Goal: Information Seeking & Learning: Learn about a topic

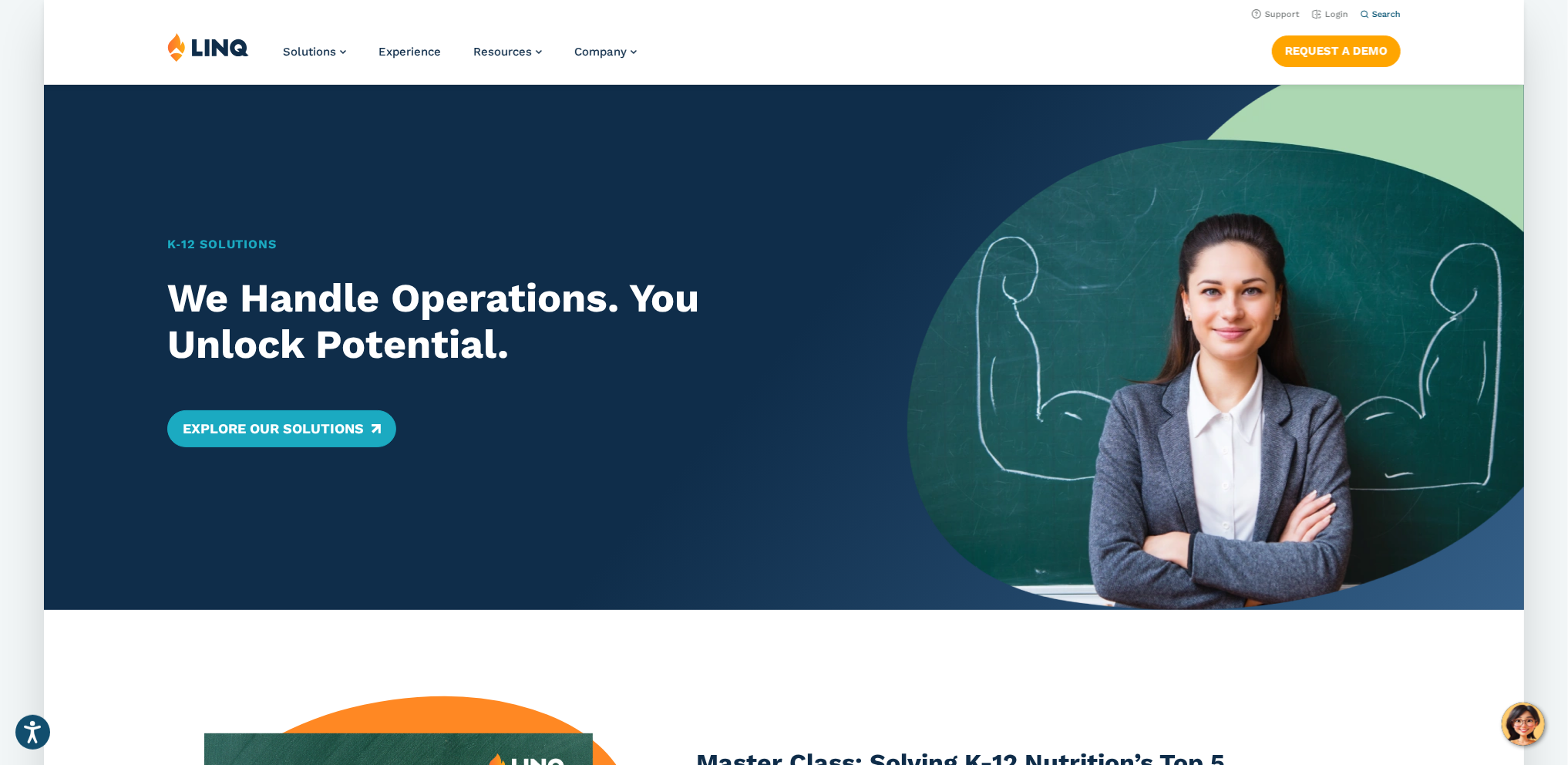
click at [1397, 15] on span "Search" at bounding box center [1387, 14] width 29 height 10
type input "**********"
click at [1382, 42] on button "Submit Search" at bounding box center [1382, 42] width 1 height 1
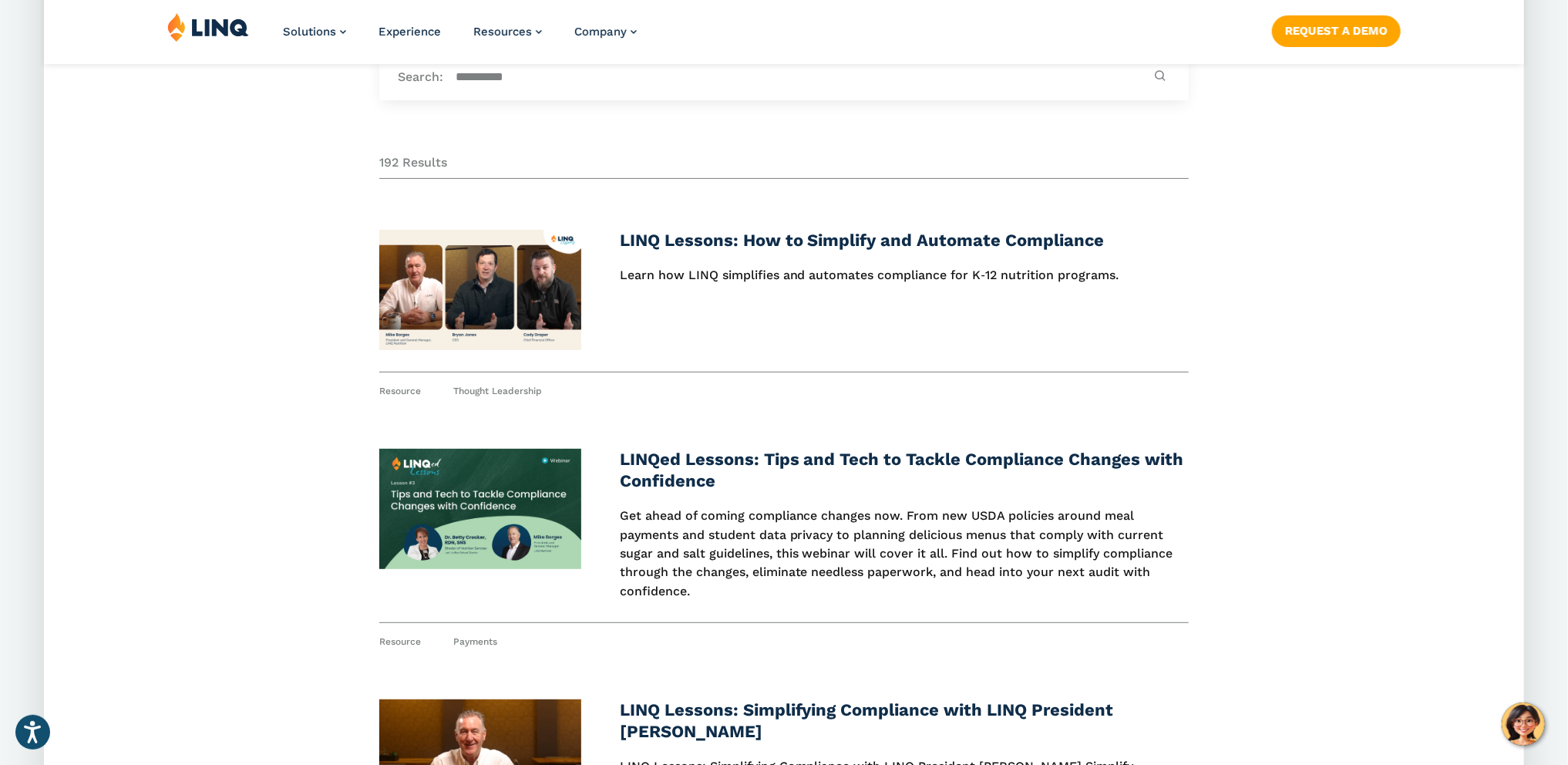
scroll to position [193, 0]
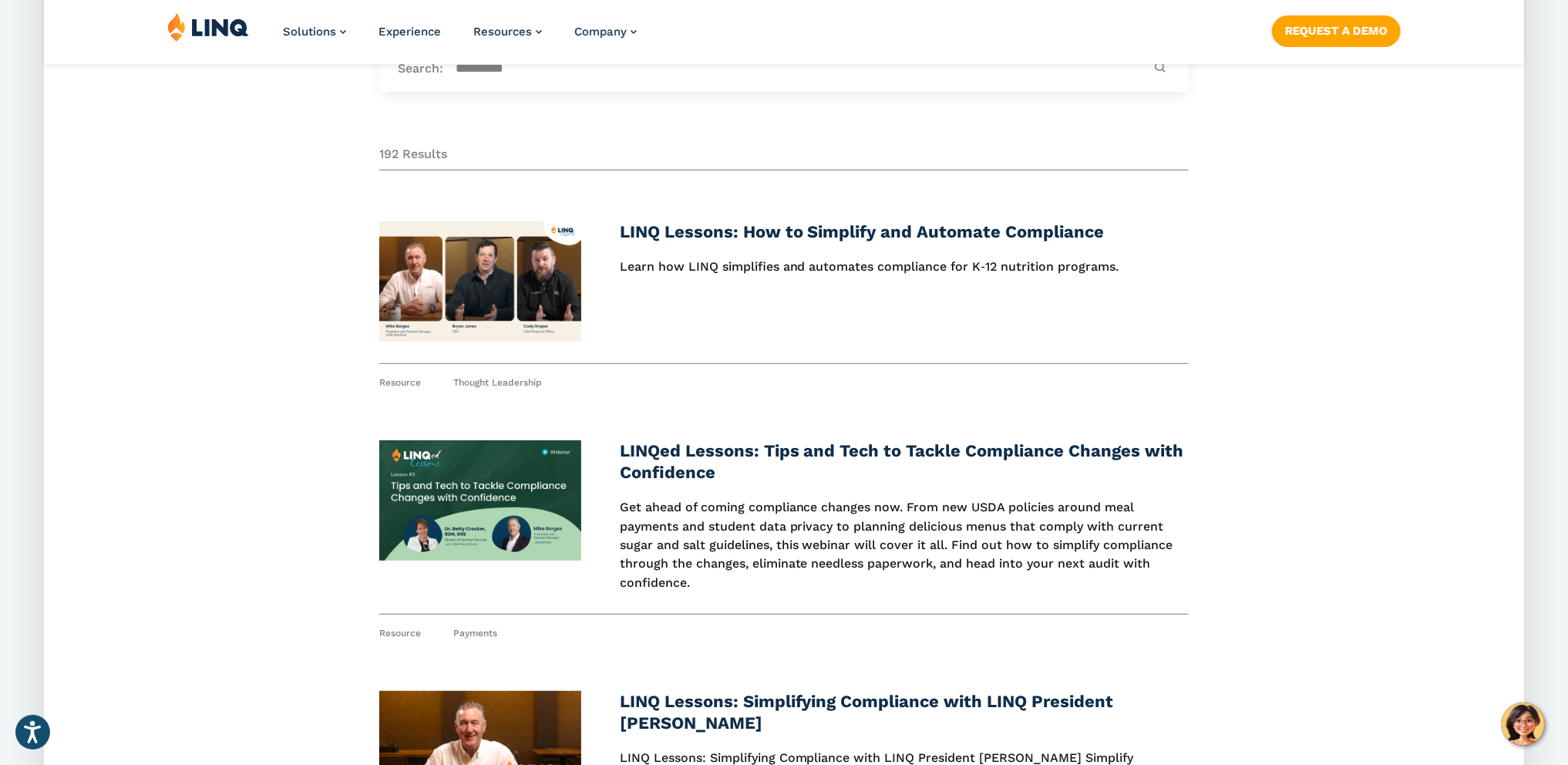
click at [475, 302] on img at bounding box center [480, 281] width 203 height 120
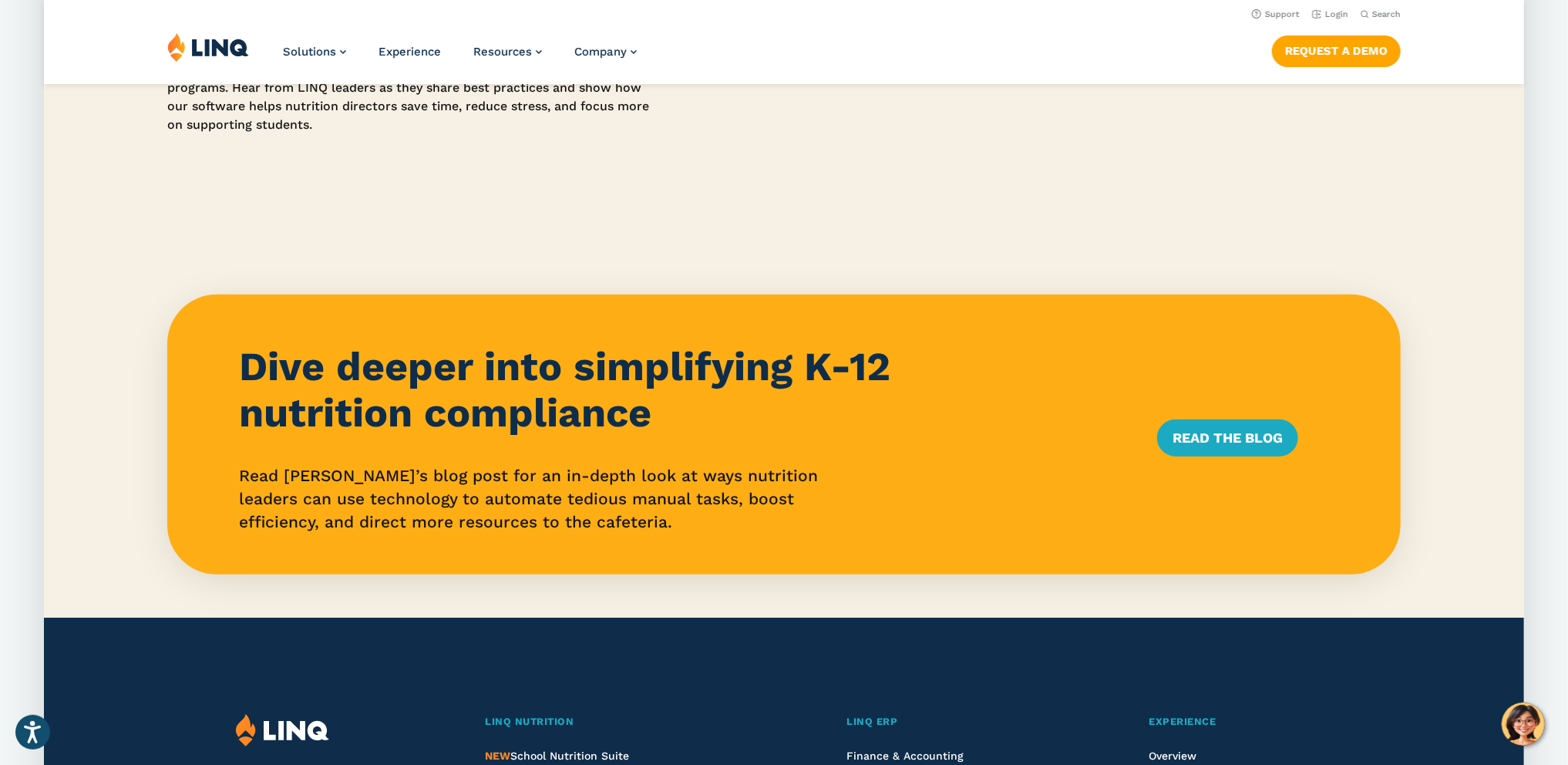
scroll to position [91, 0]
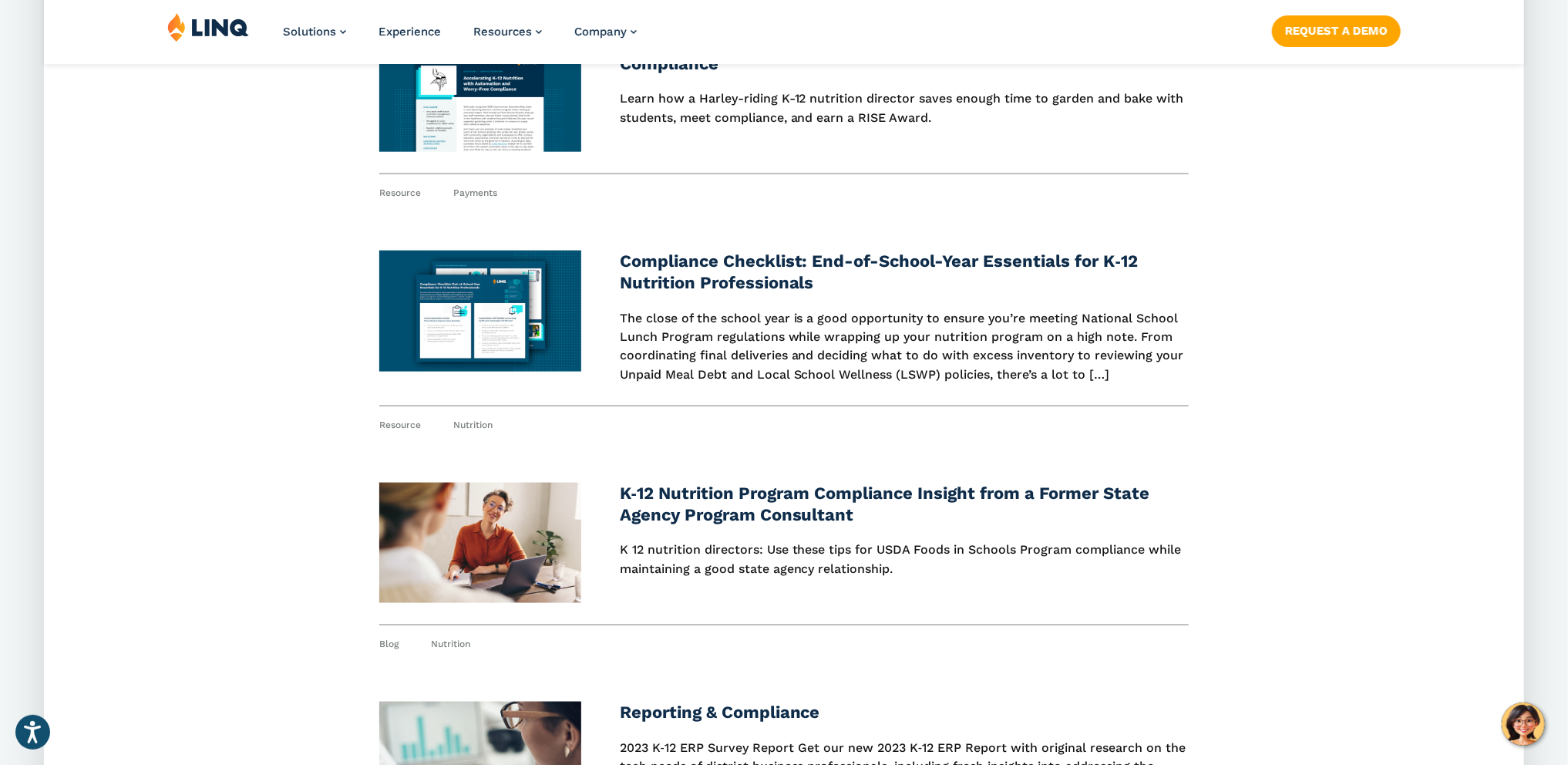
scroll to position [1120, 0]
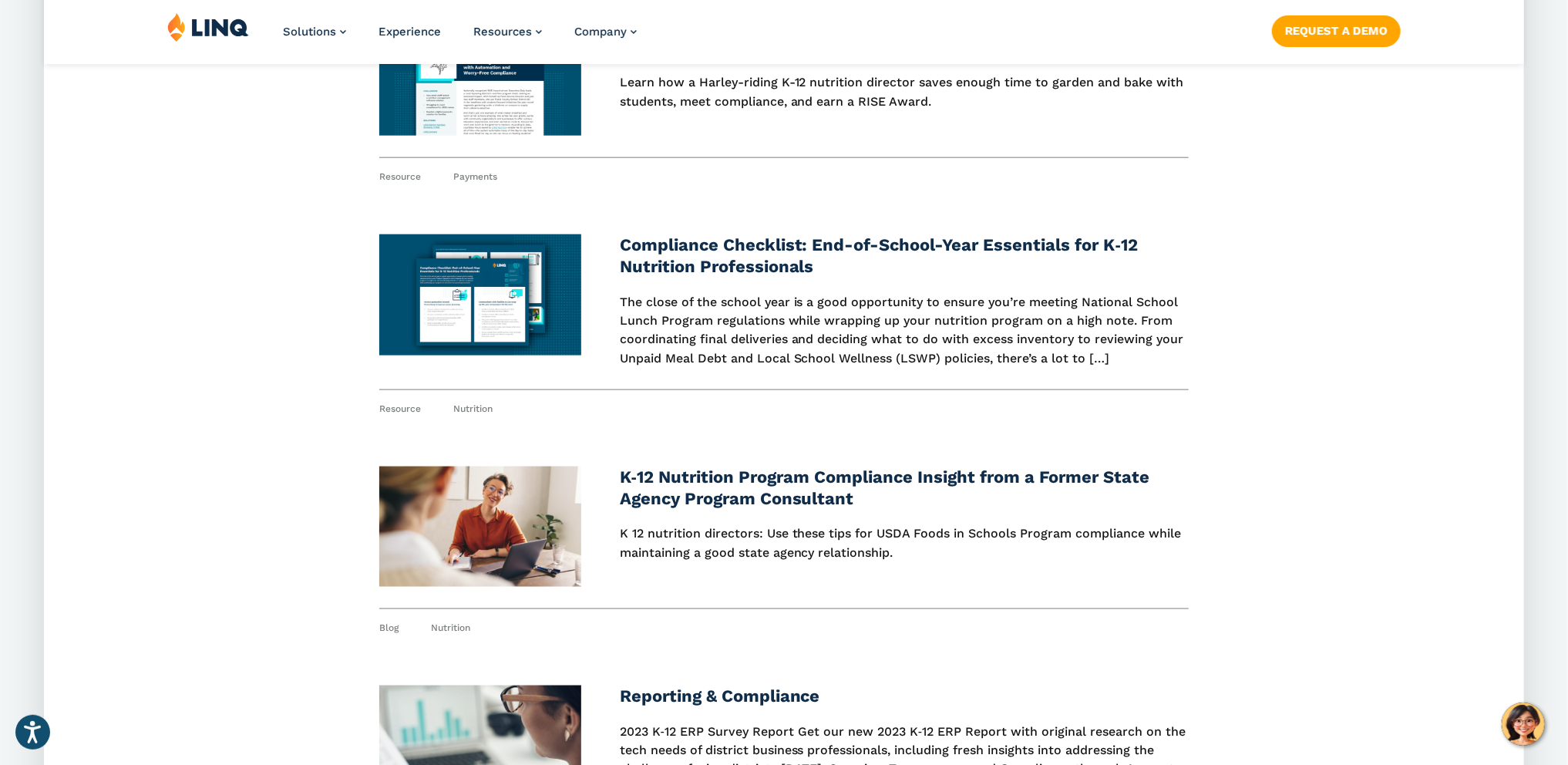
click at [526, 315] on img at bounding box center [480, 294] width 203 height 121
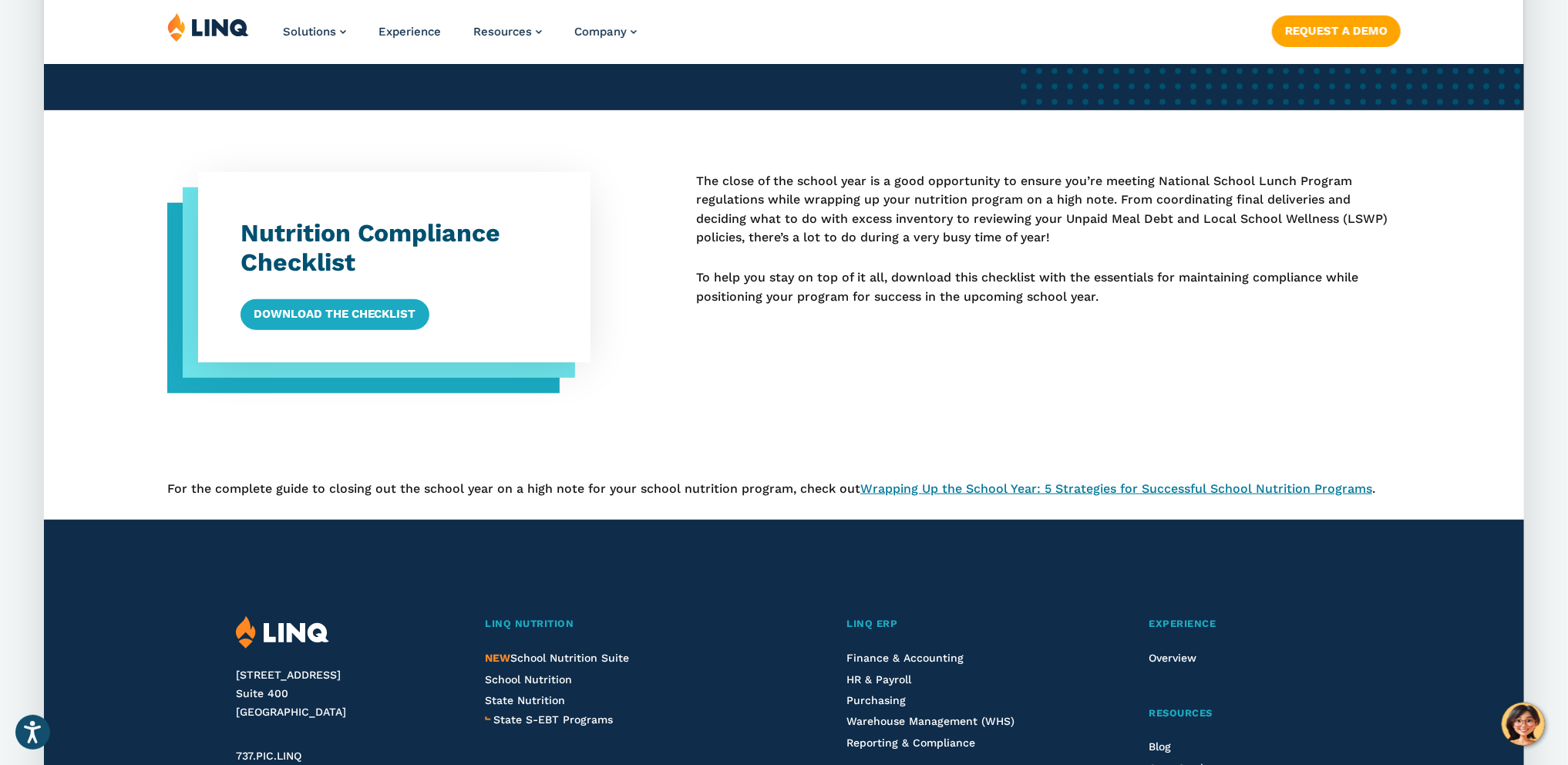
scroll to position [618, 0]
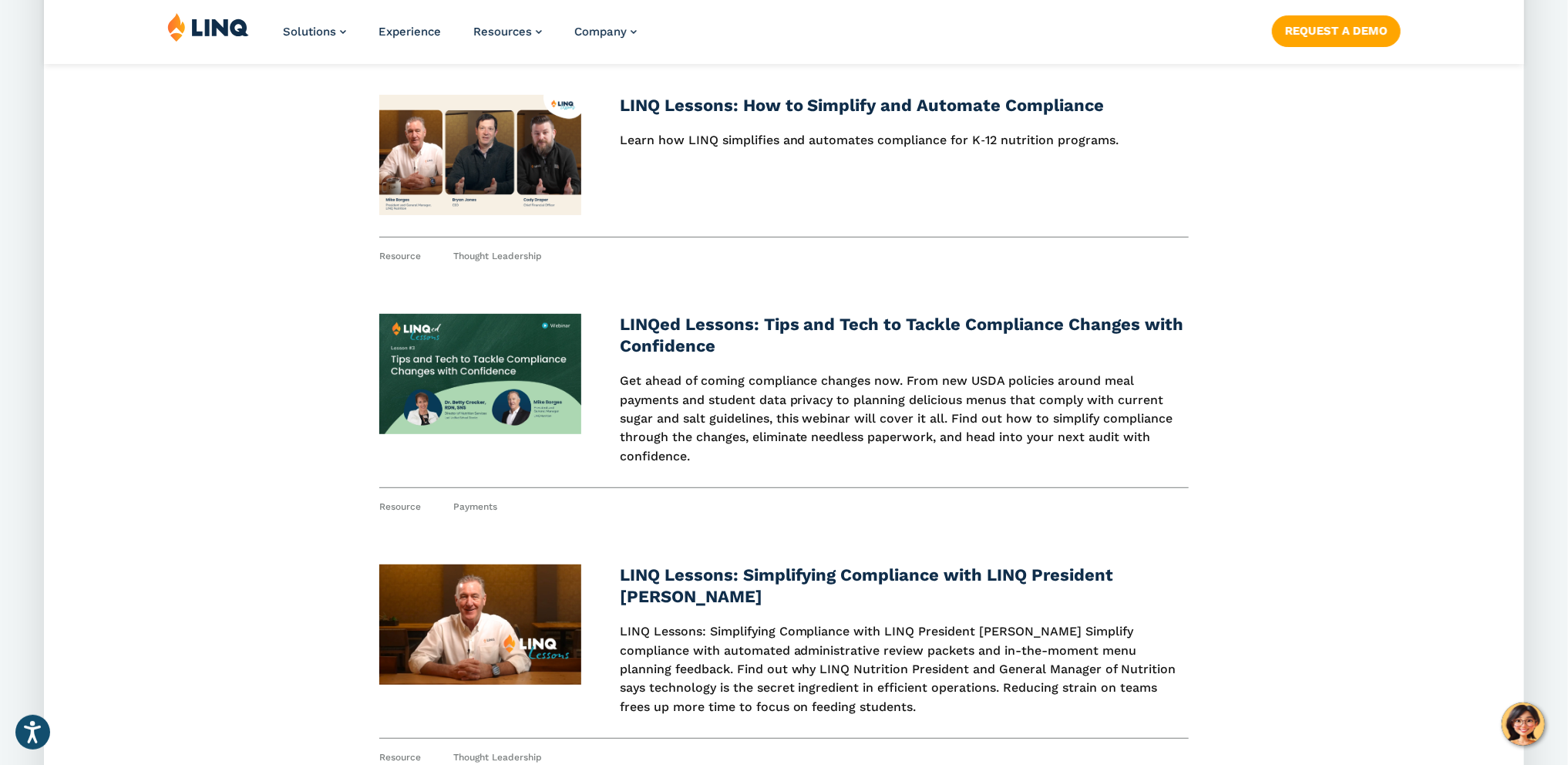
scroll to position [435, 0]
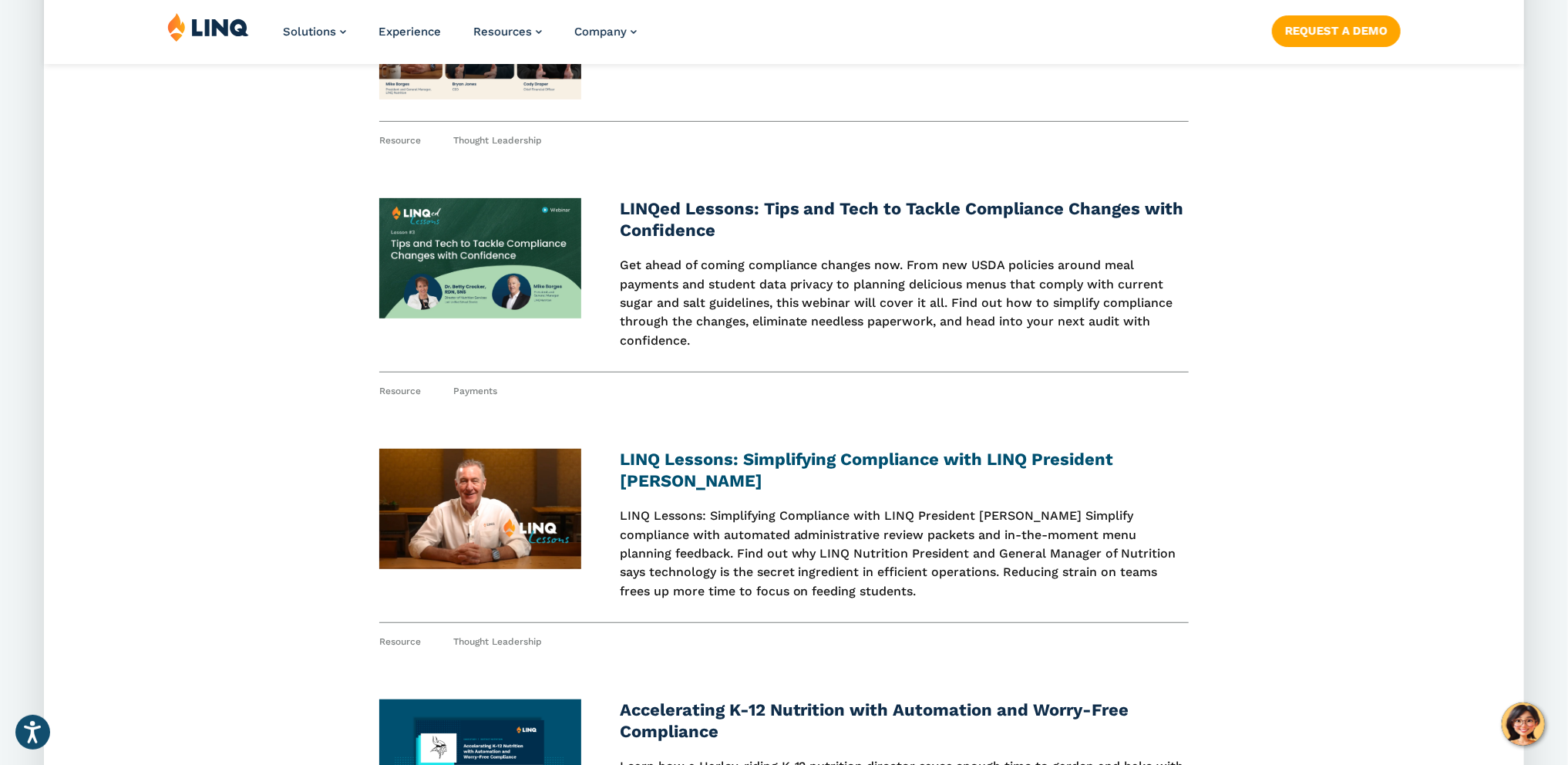
click at [673, 476] on link "LINQ Lessons: Simplifying Compliance with LINQ President [PERSON_NAME]" at bounding box center [867, 470] width 495 height 41
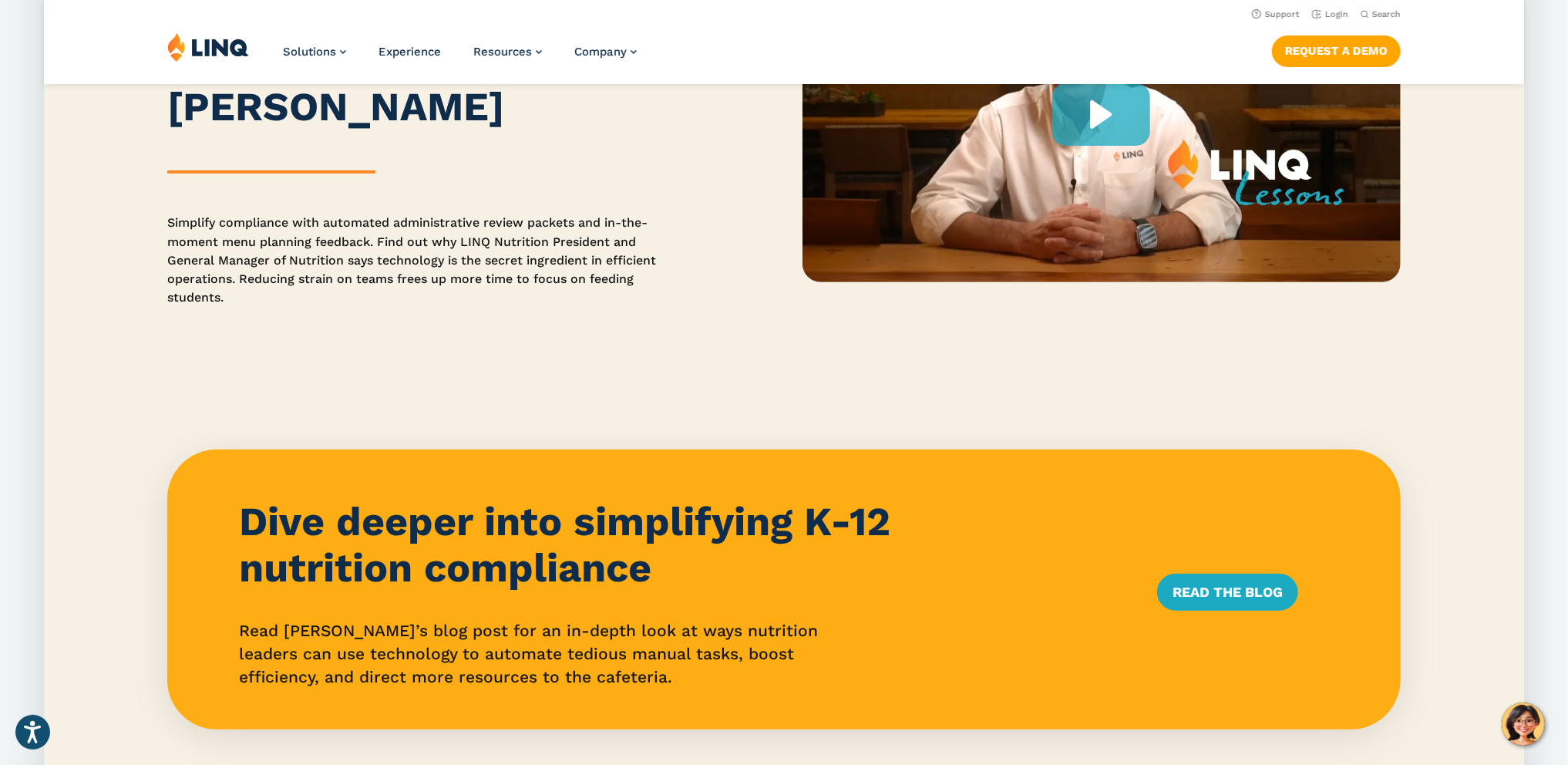
scroll to position [64, 0]
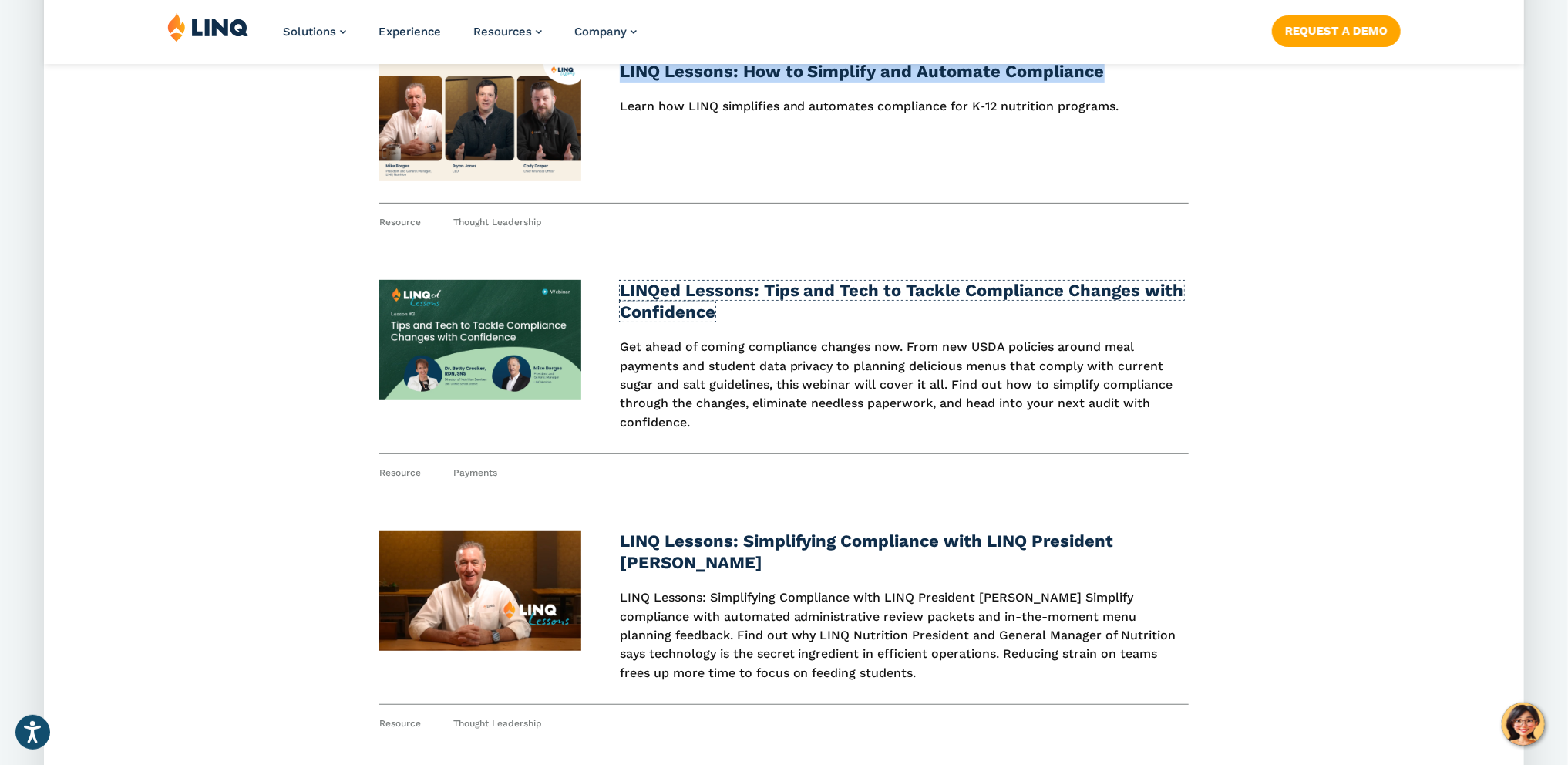
scroll to position [466, 0]
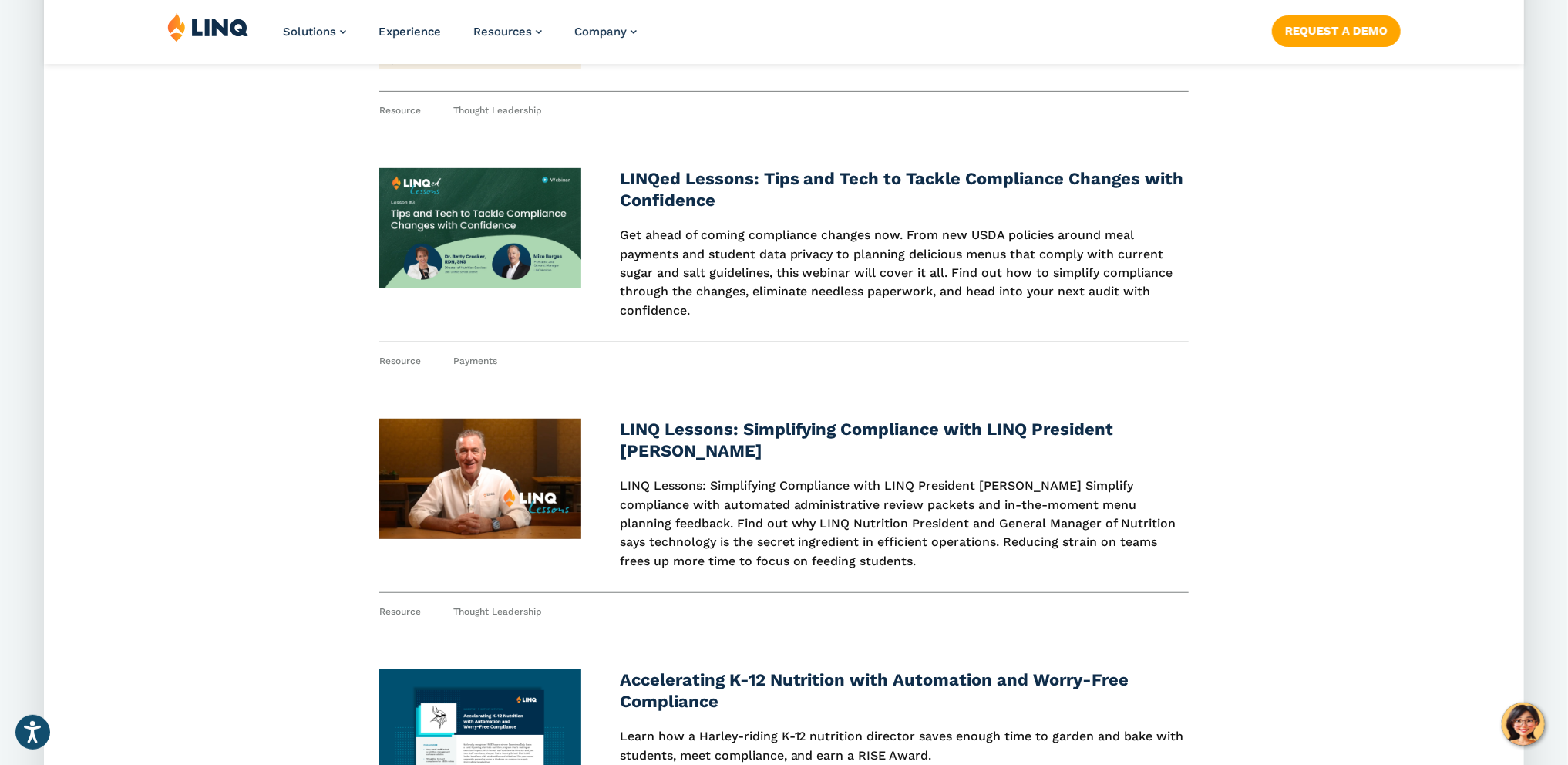
click at [522, 229] on img at bounding box center [480, 229] width 203 height 120
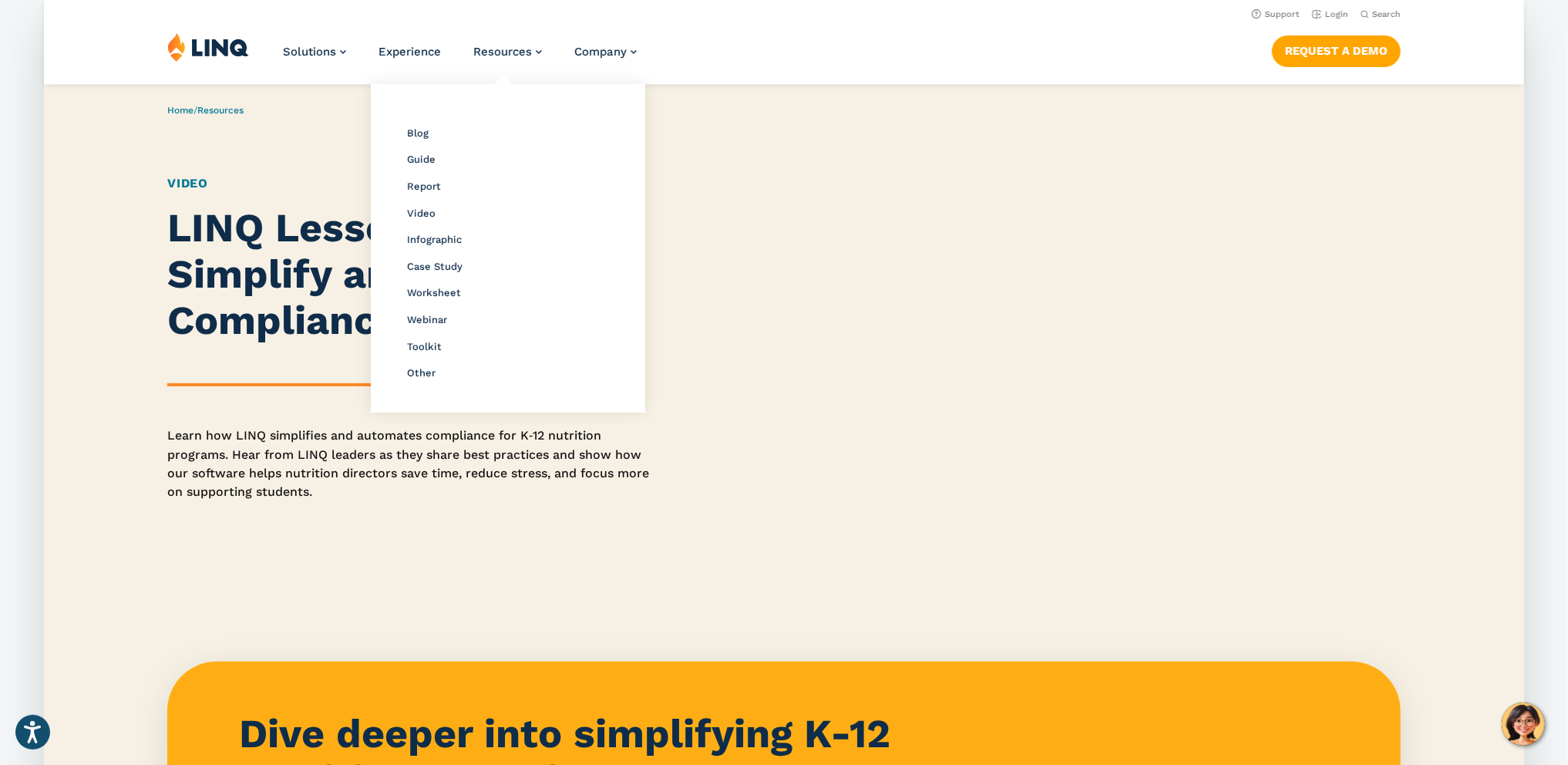
click at [518, 60] on li "Resources Resource Library Blog Guide Report Video Infographic Case Study Works…" at bounding box center [508, 57] width 69 height 51
click at [515, 54] on span "Resources" at bounding box center [503, 51] width 59 height 14
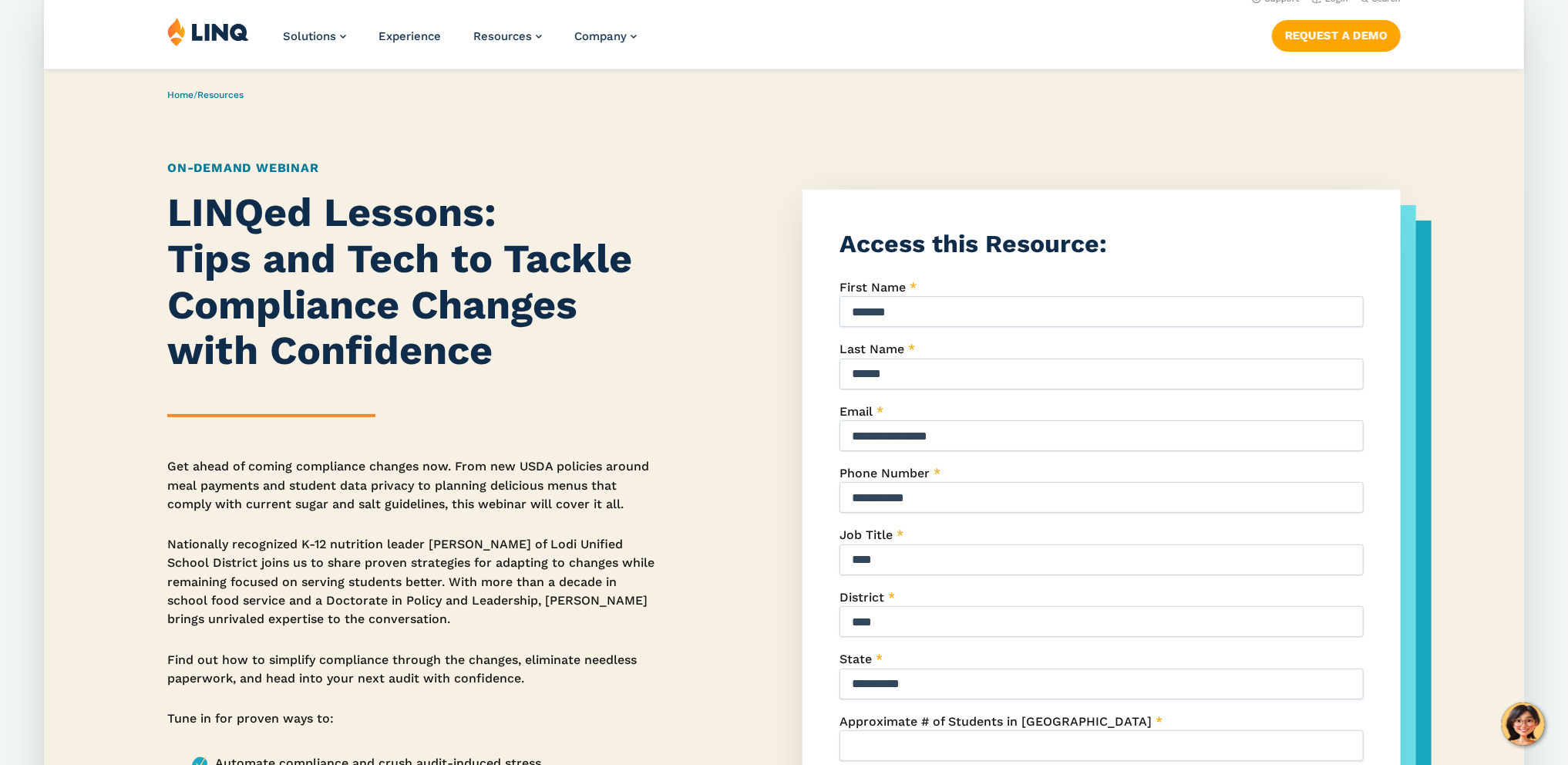
scroll to position [54, 0]
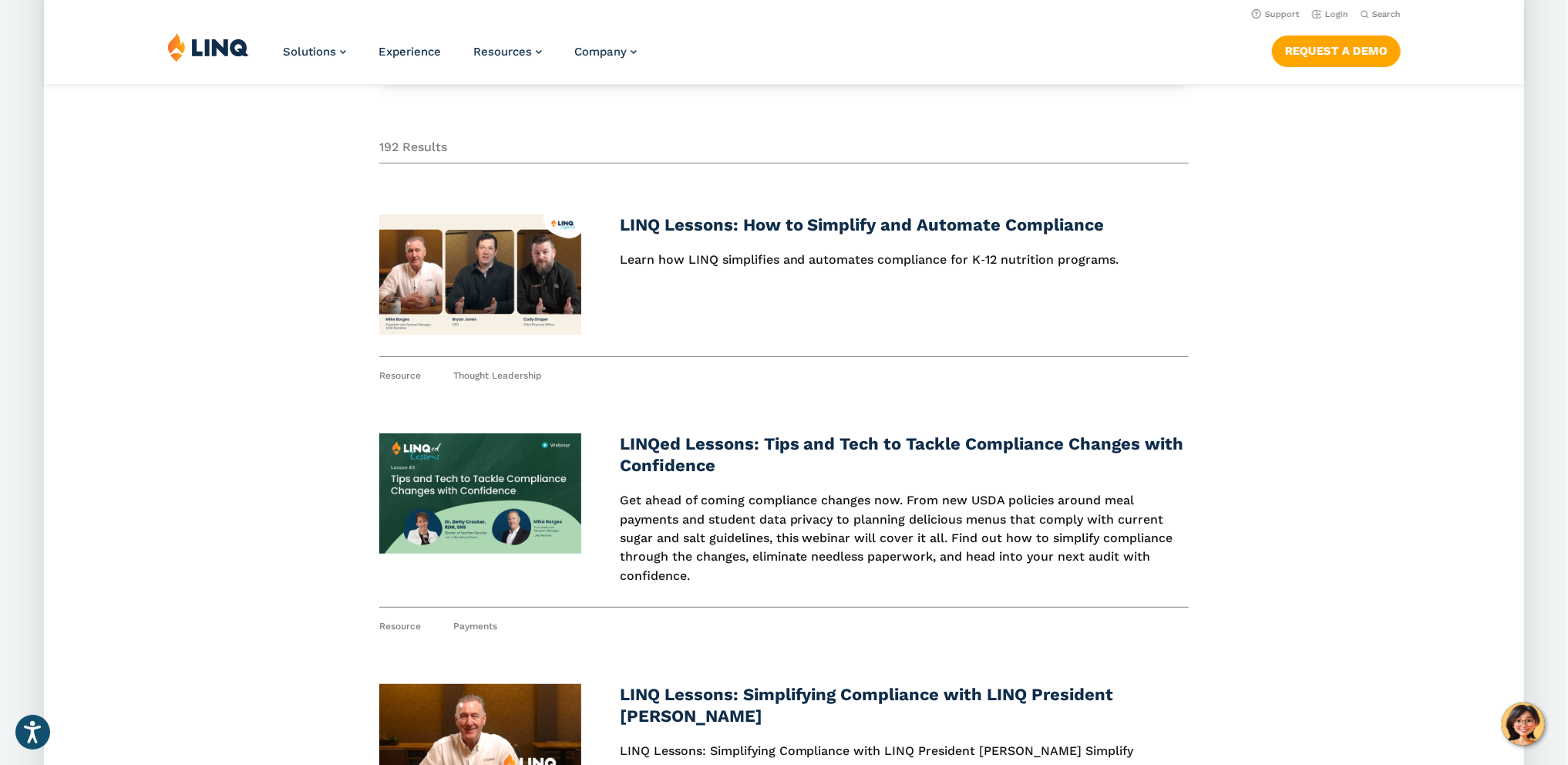
scroll to position [192, 0]
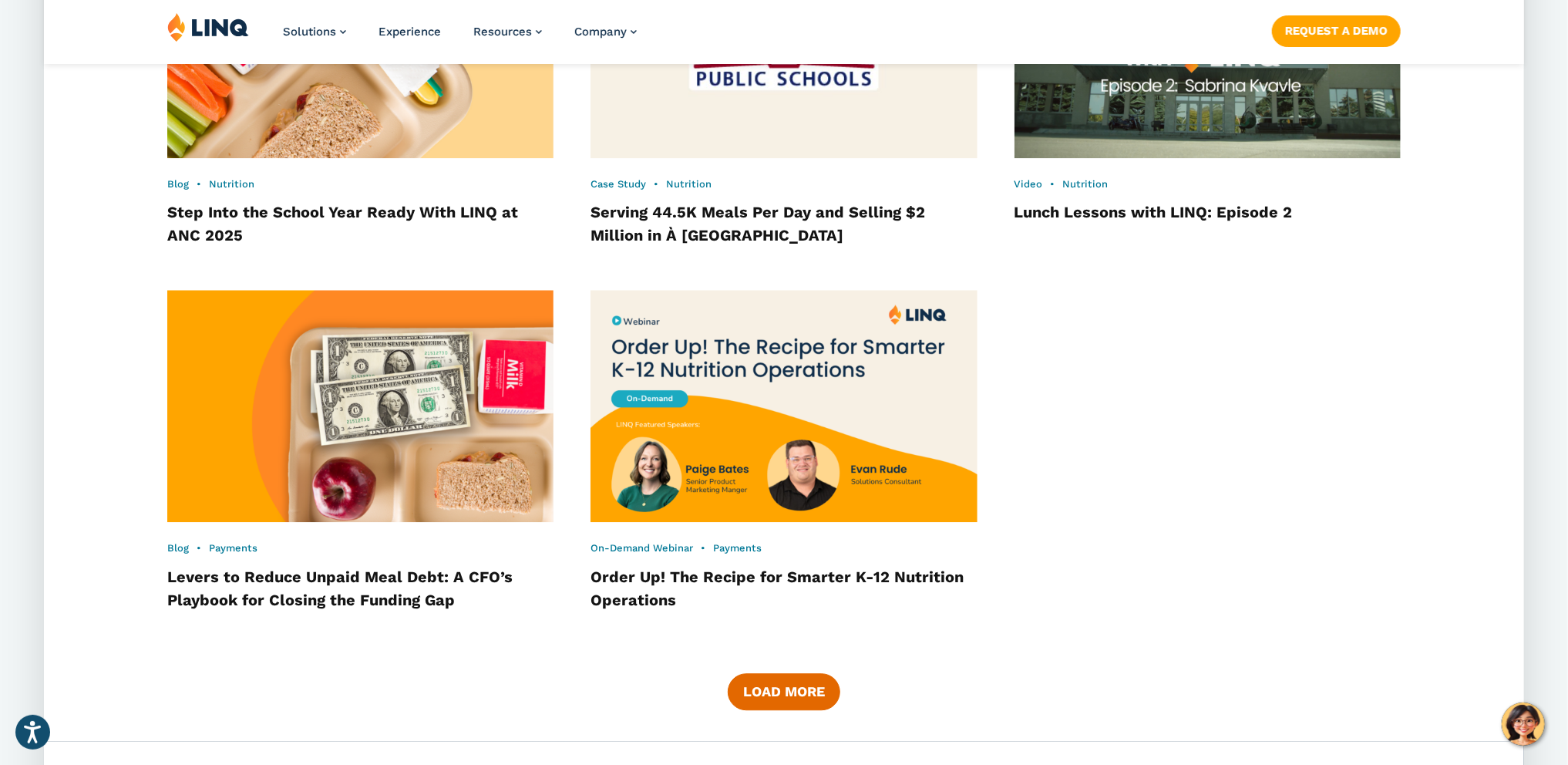
scroll to position [2337, 0]
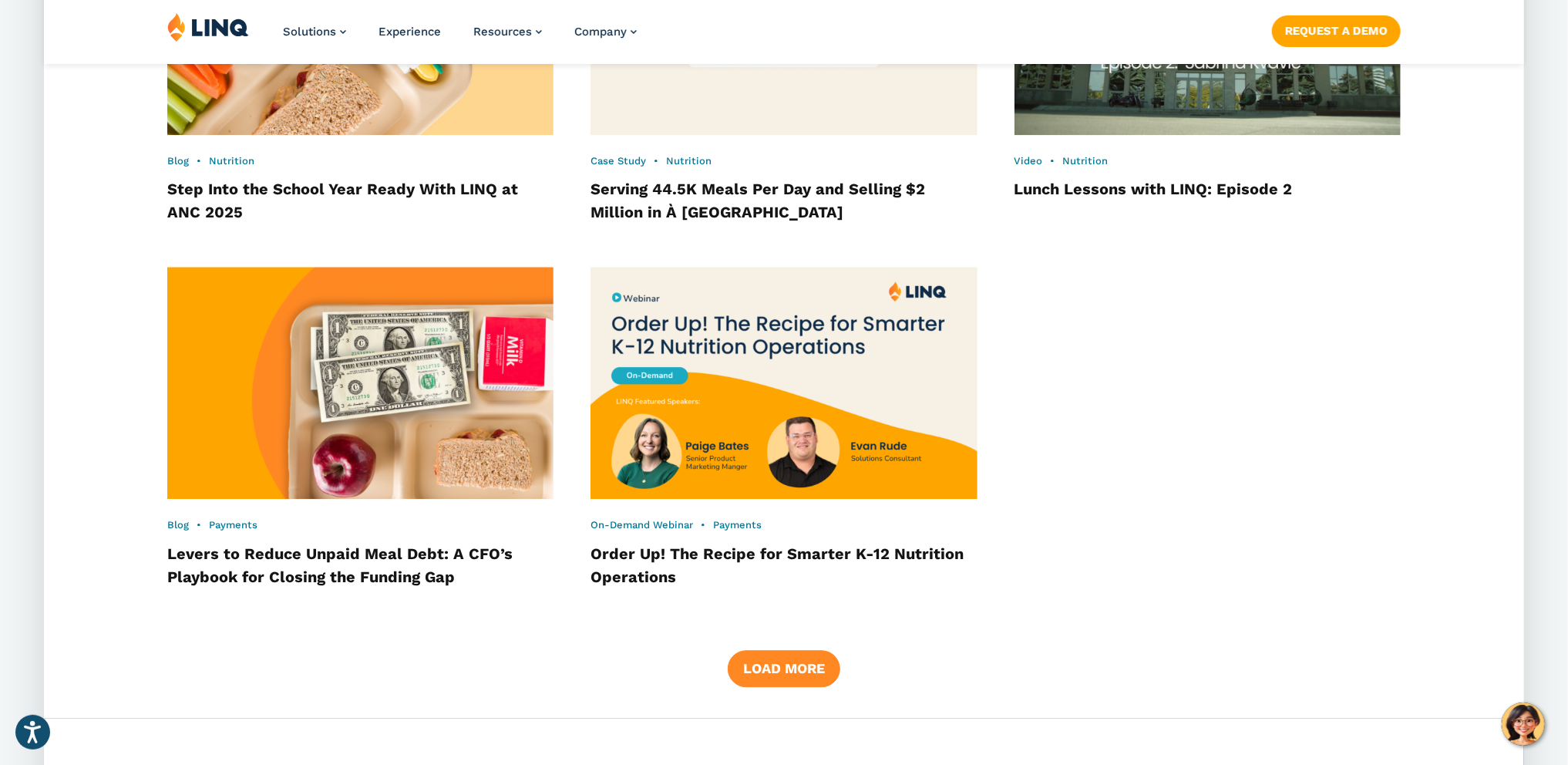
click at [805, 654] on button "Load More" at bounding box center [784, 669] width 112 height 37
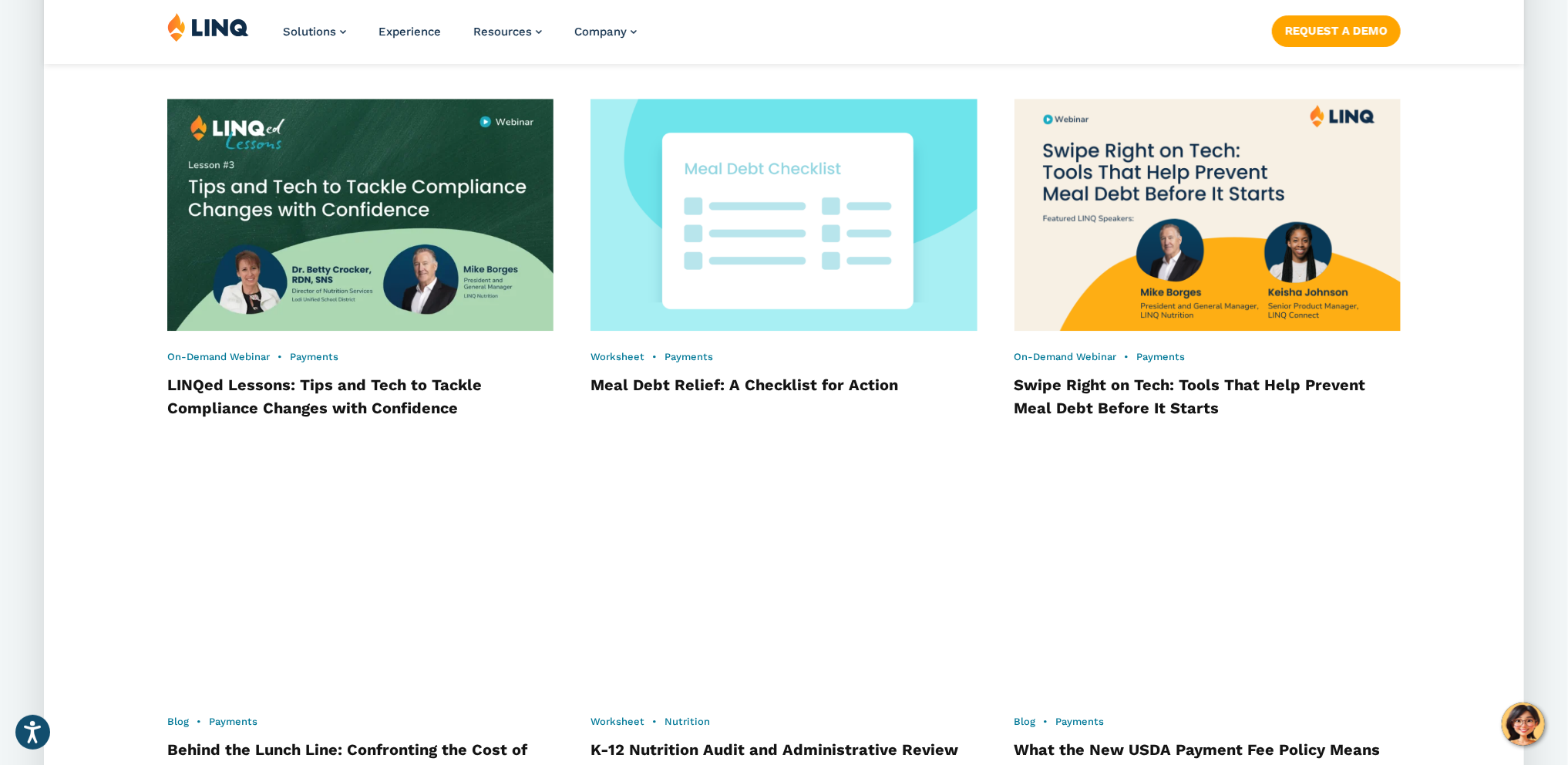
scroll to position [2920, 0]
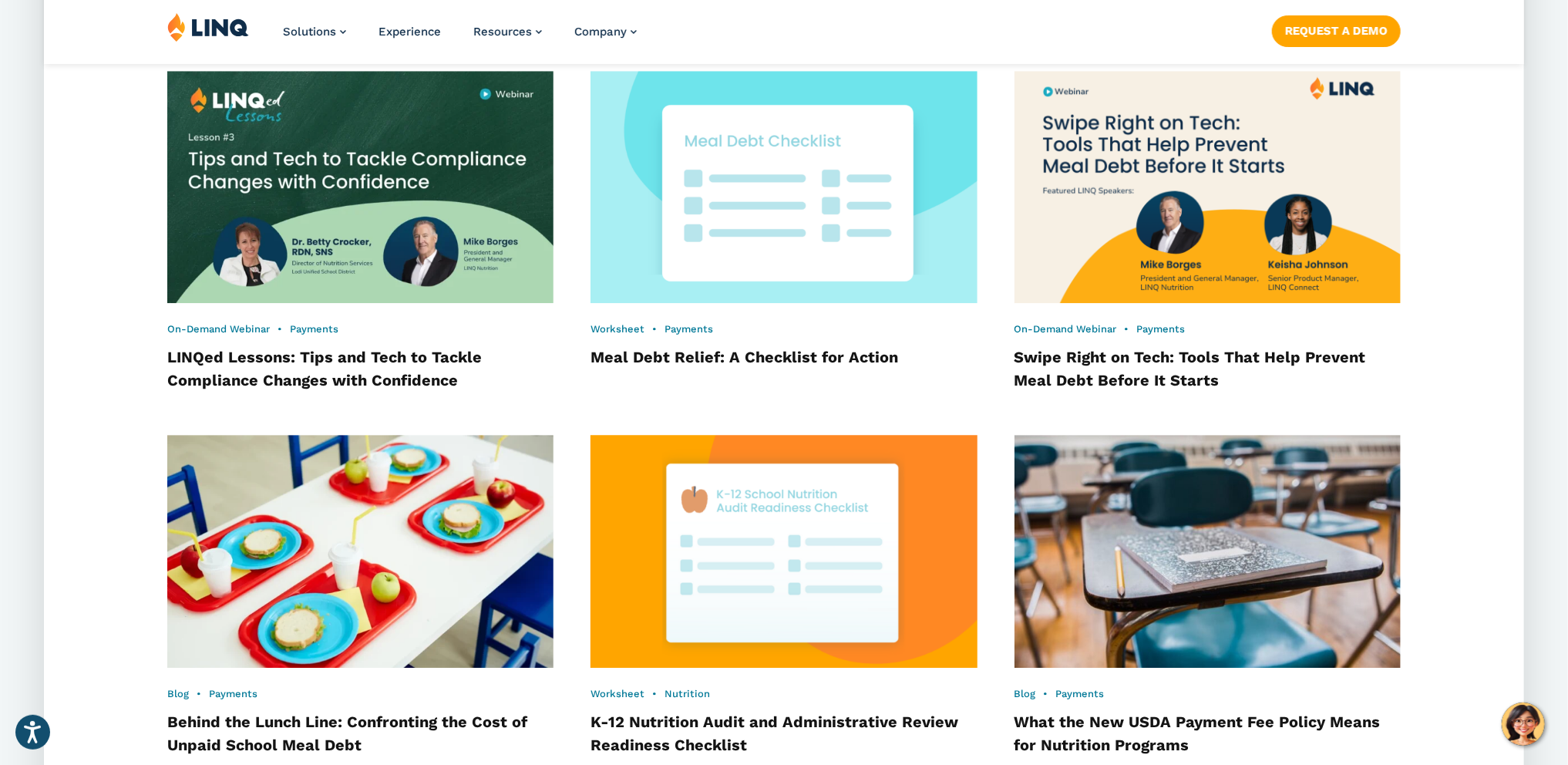
click at [835, 524] on img at bounding box center [784, 551] width 425 height 256
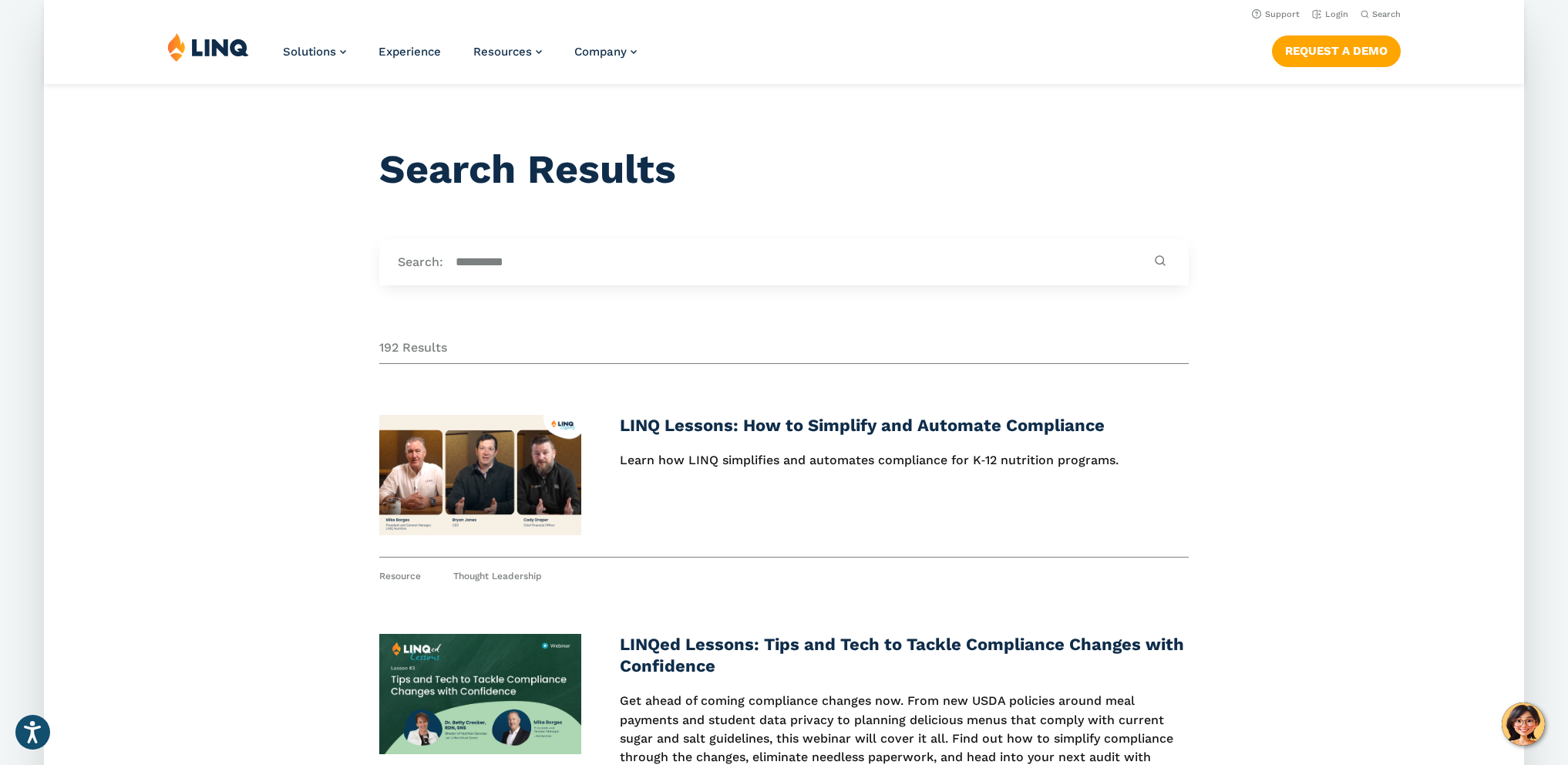
scroll to position [192, 0]
